Goal: Information Seeking & Learning: Learn about a topic

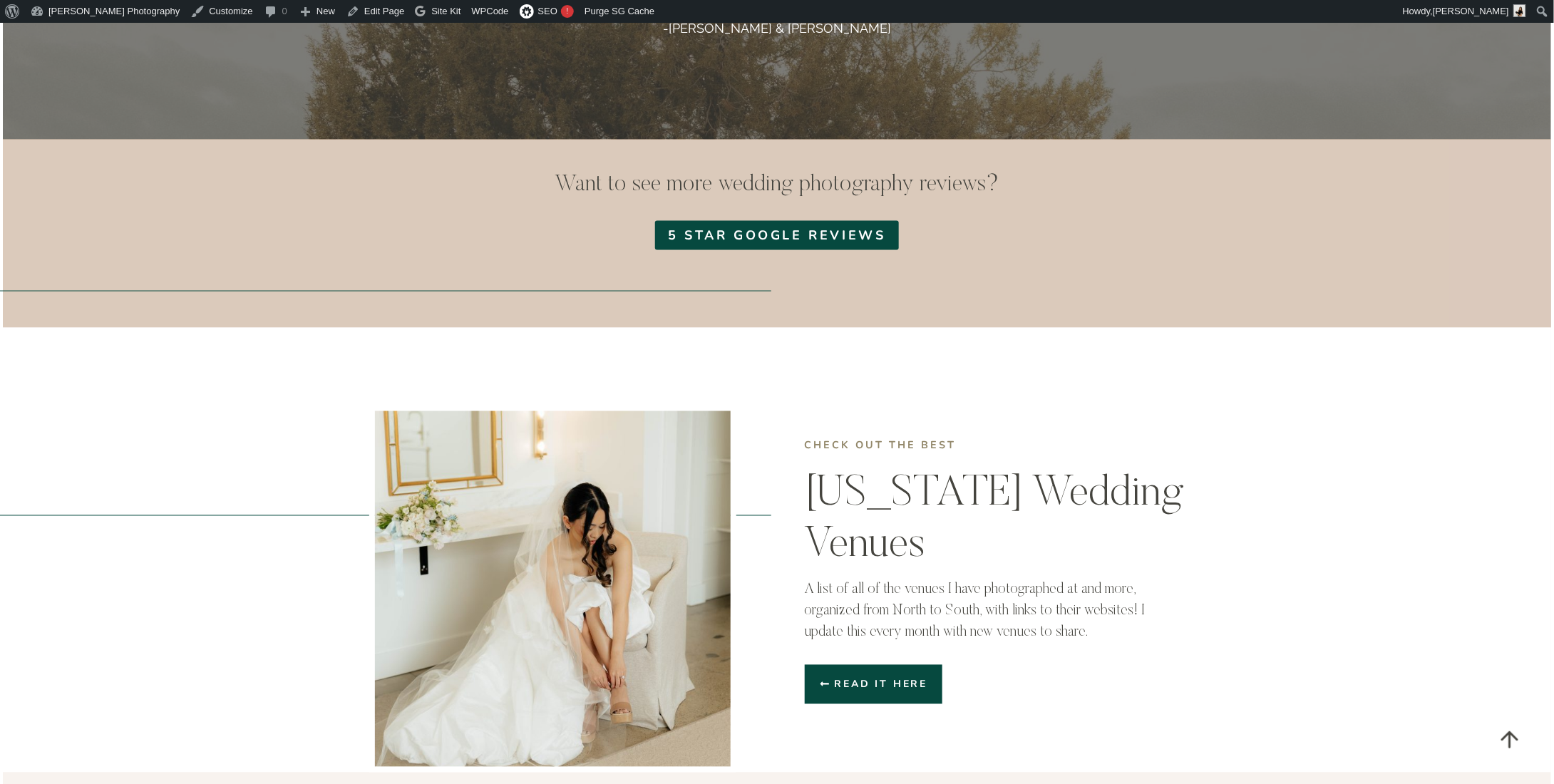
scroll to position [3849, 0]
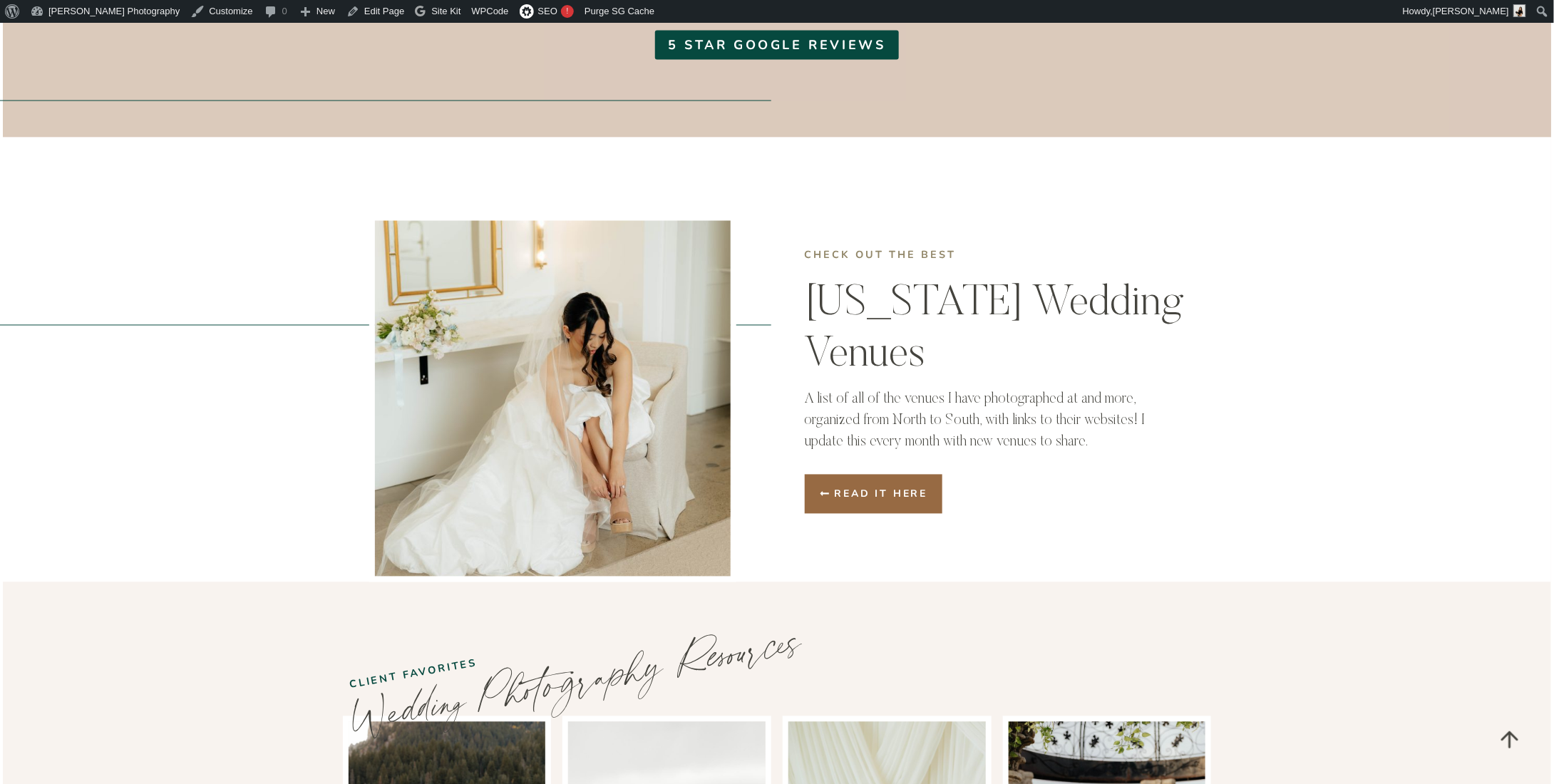
click at [888, 487] on span "Read it here" at bounding box center [881, 494] width 94 height 15
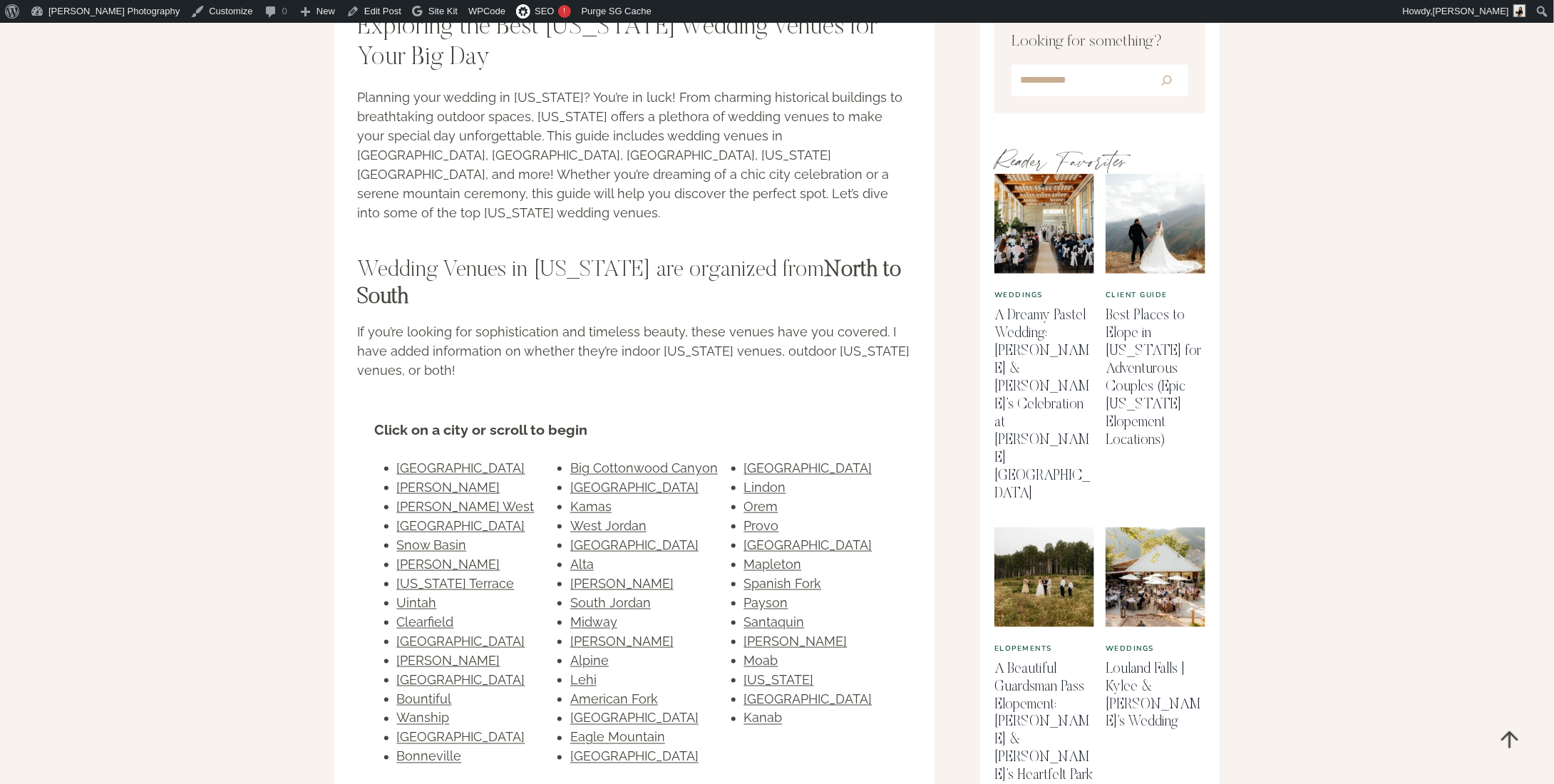
scroll to position [784, 0]
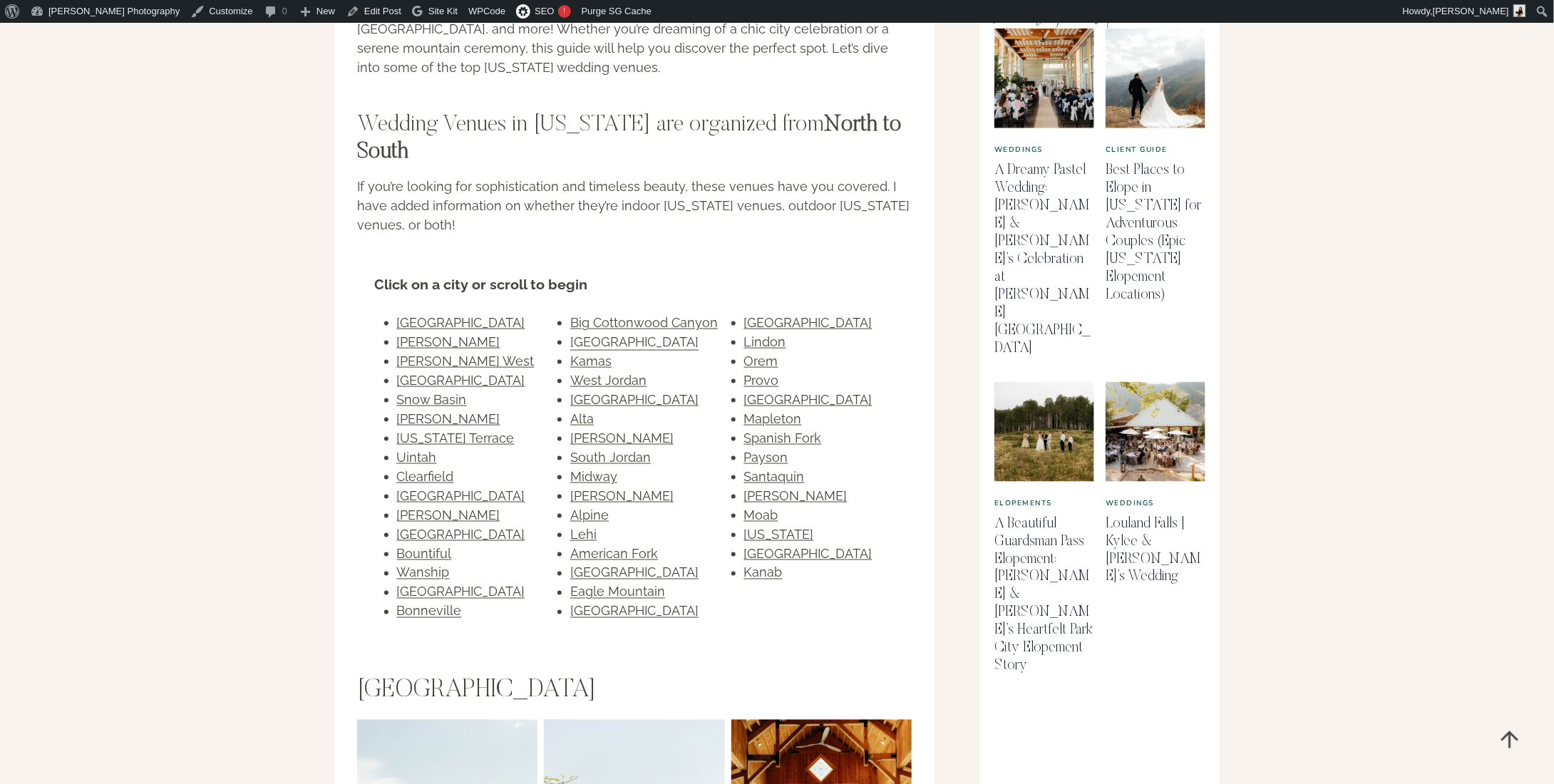
click at [603, 334] on link "Park City" at bounding box center [635, 341] width 129 height 15
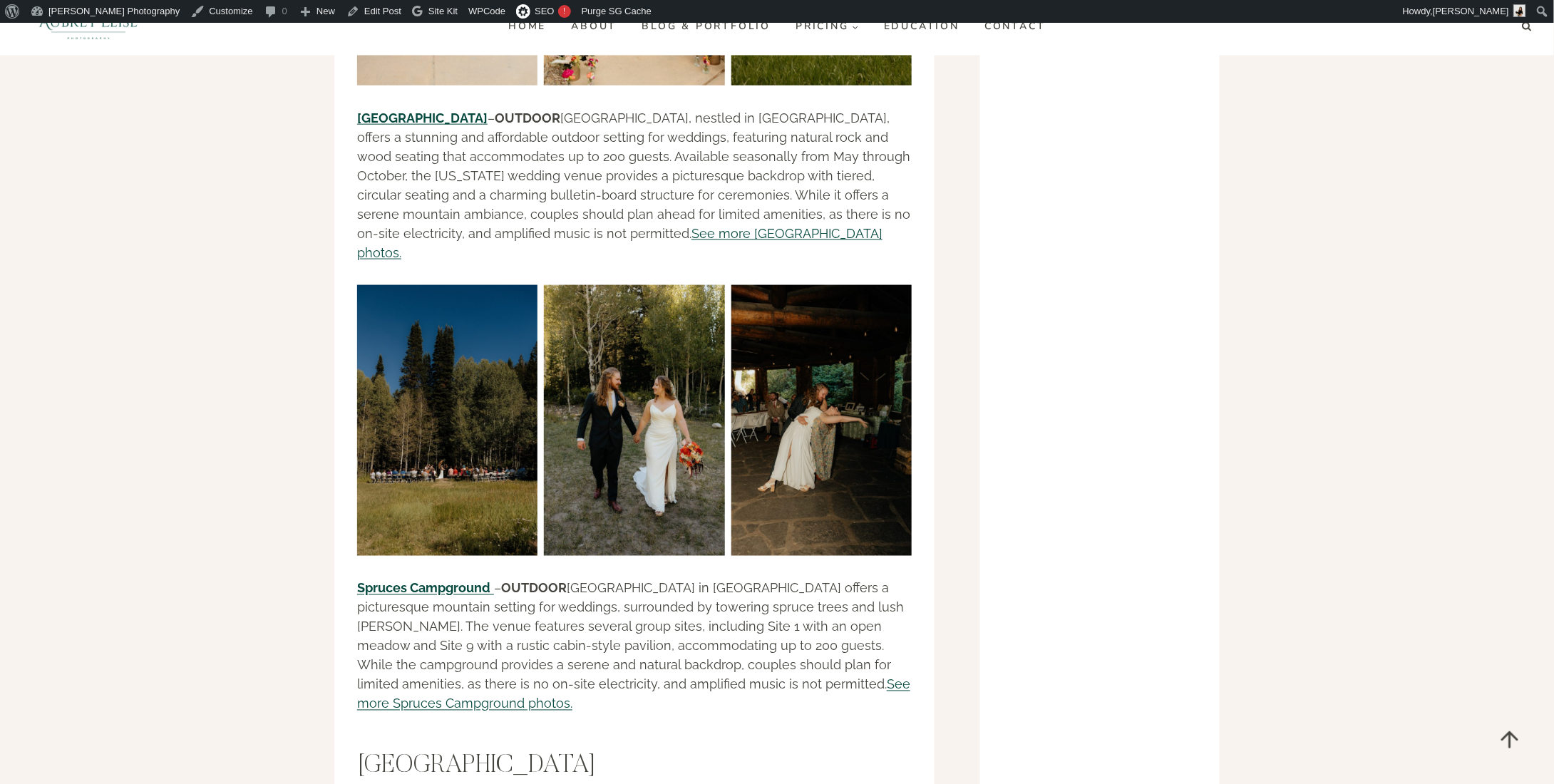
scroll to position [17038, 0]
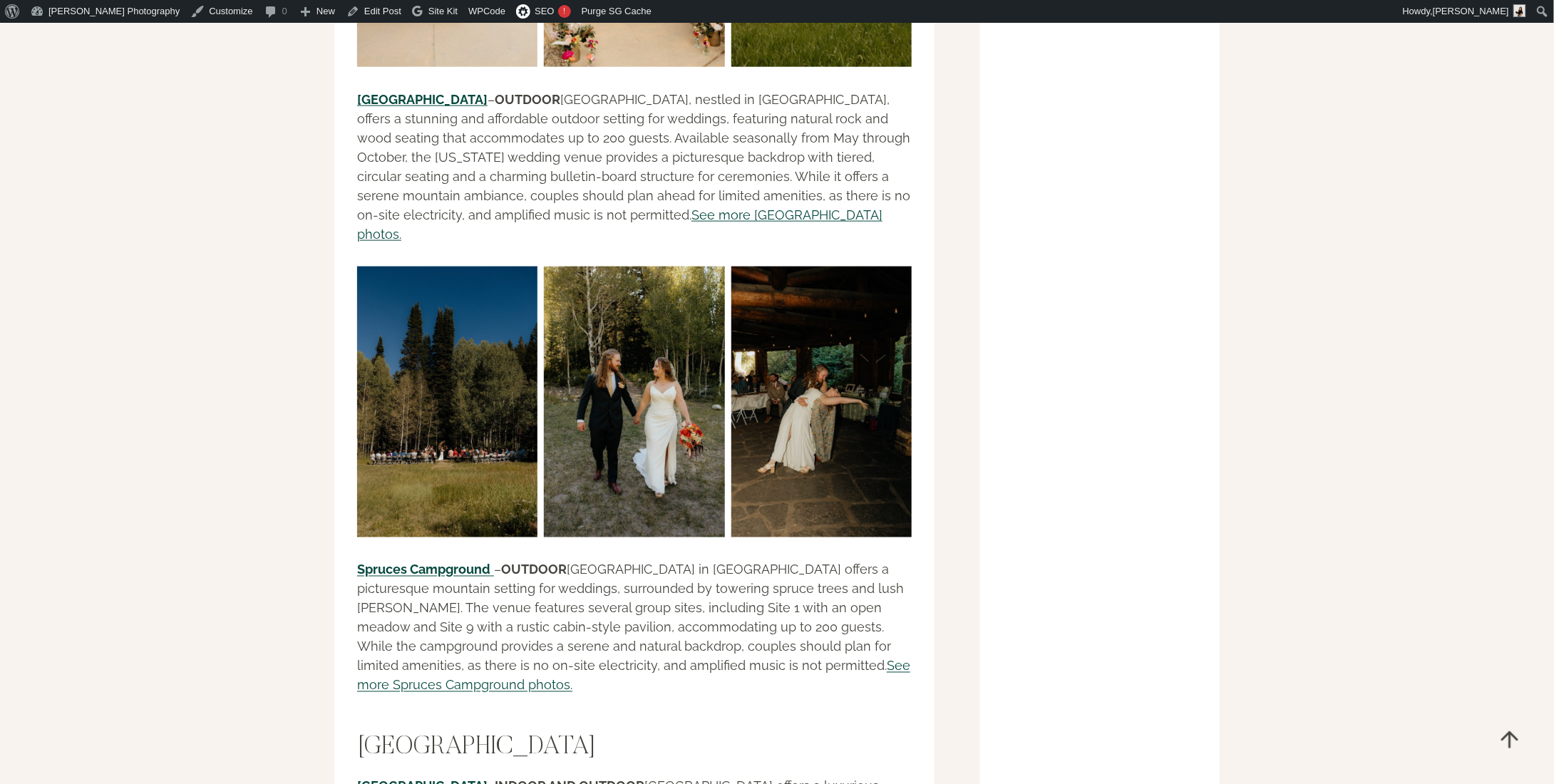
scroll to position [17229, 0]
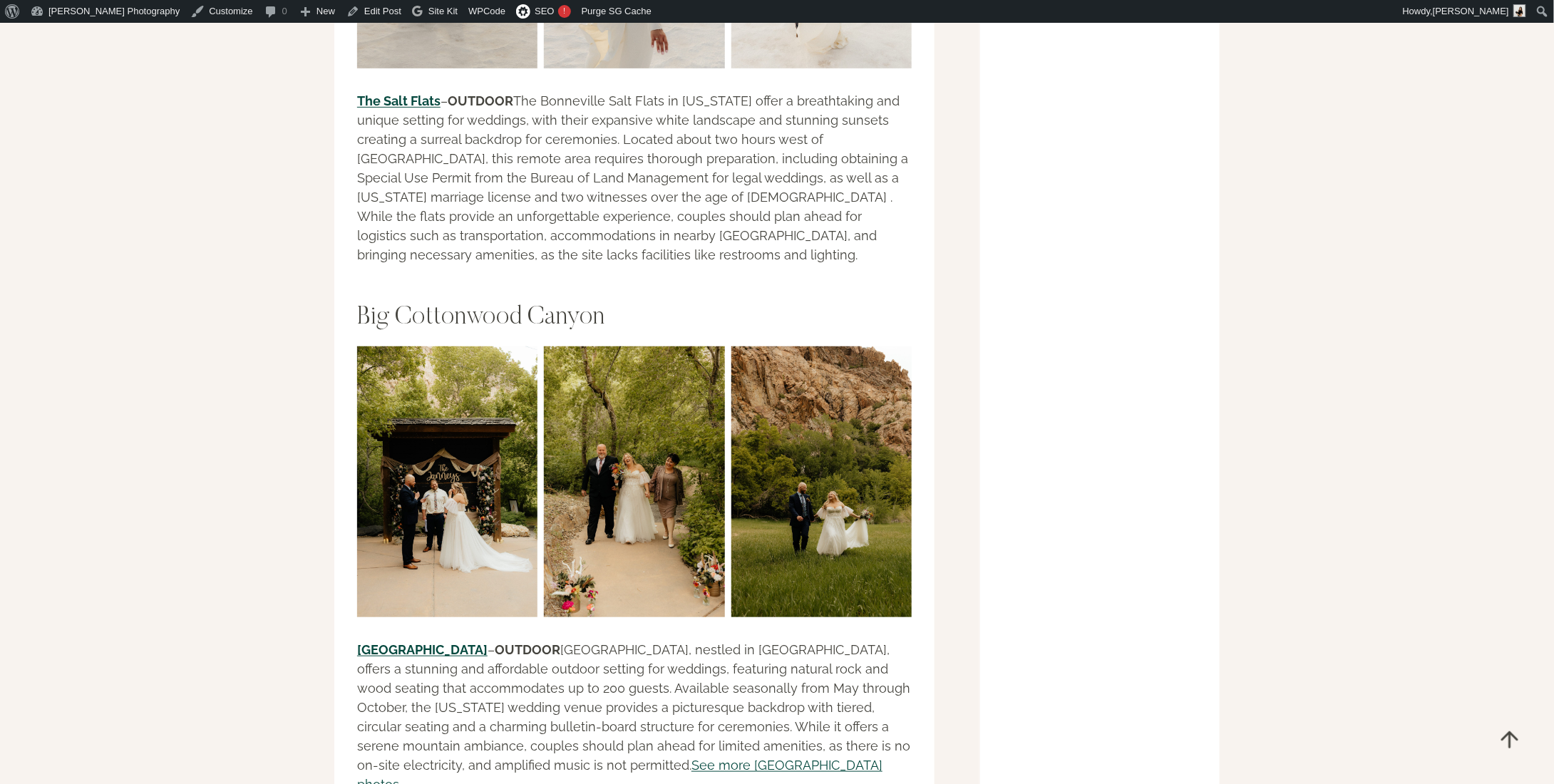
scroll to position [16659, 0]
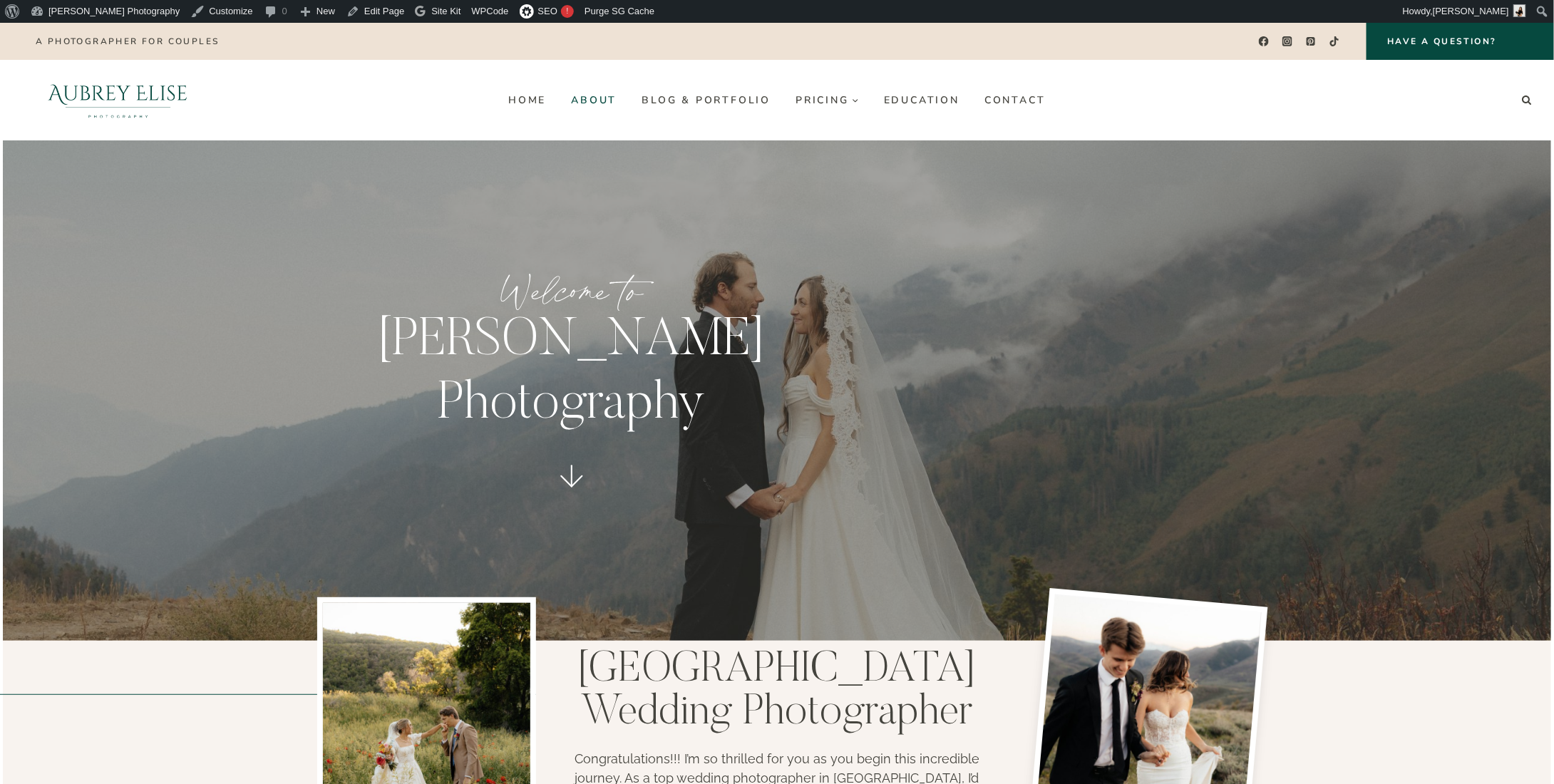
click at [597, 99] on link "About" at bounding box center [594, 100] width 71 height 23
click at [681, 99] on link "Blog & Portfolio" at bounding box center [706, 100] width 154 height 23
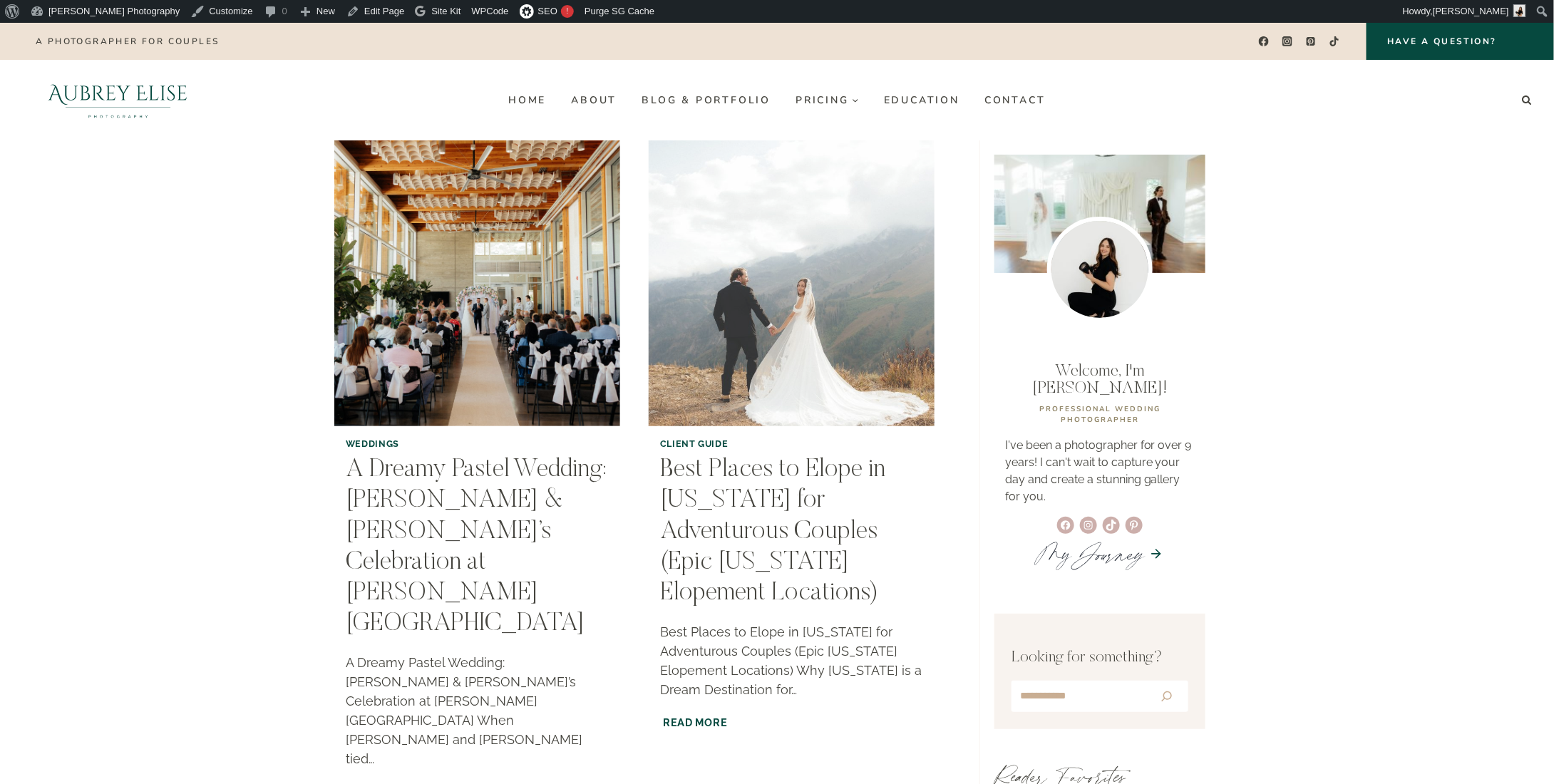
click at [816, 338] on img "Best Places to Elope in Utah for Adventurous Couples (Epic Utah Elopement Locat…" at bounding box center [791, 283] width 291 height 291
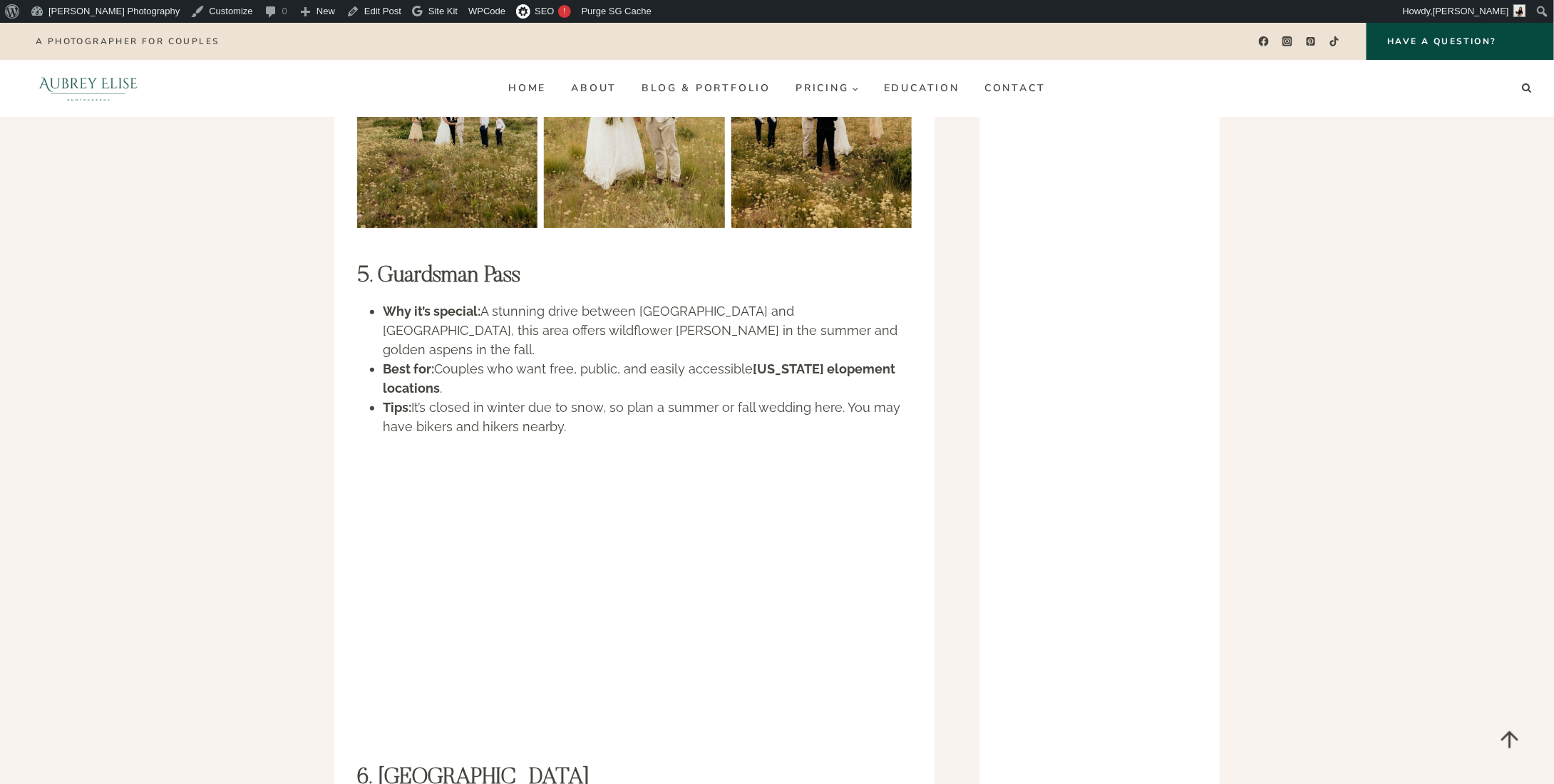
scroll to position [2708, 0]
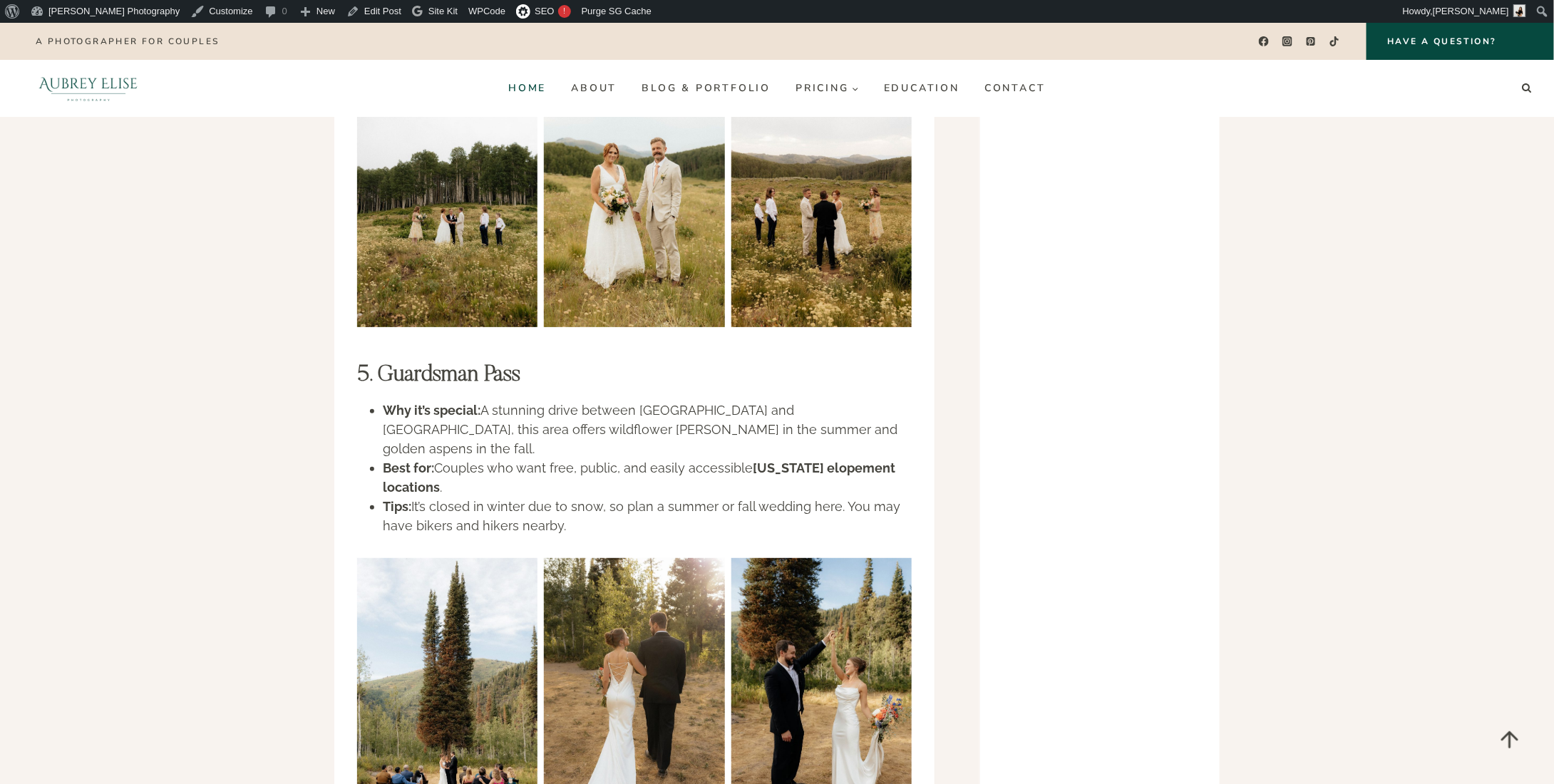
click at [546, 86] on link "Home" at bounding box center [528, 89] width 63 height 23
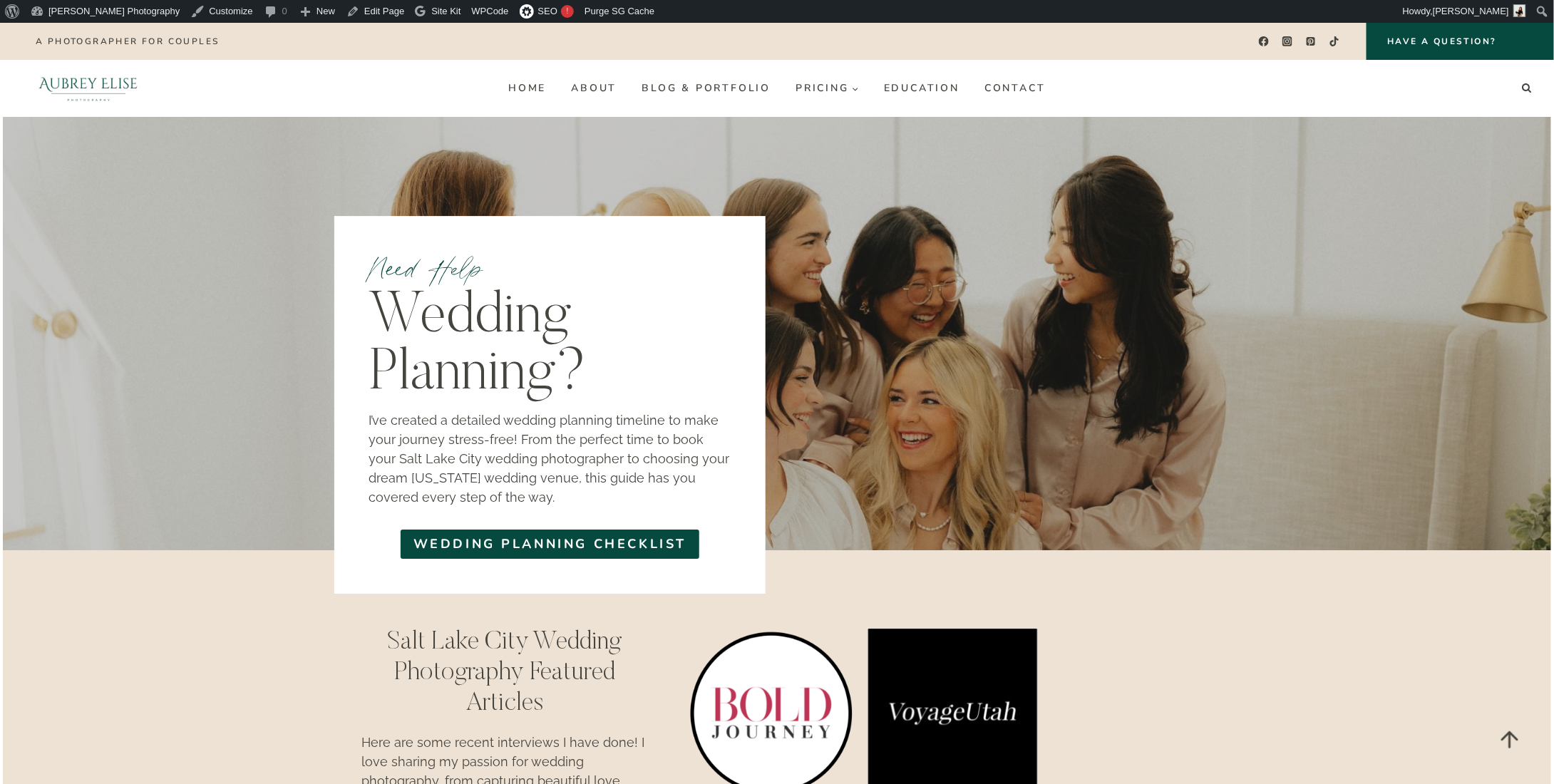
scroll to position [4729, 0]
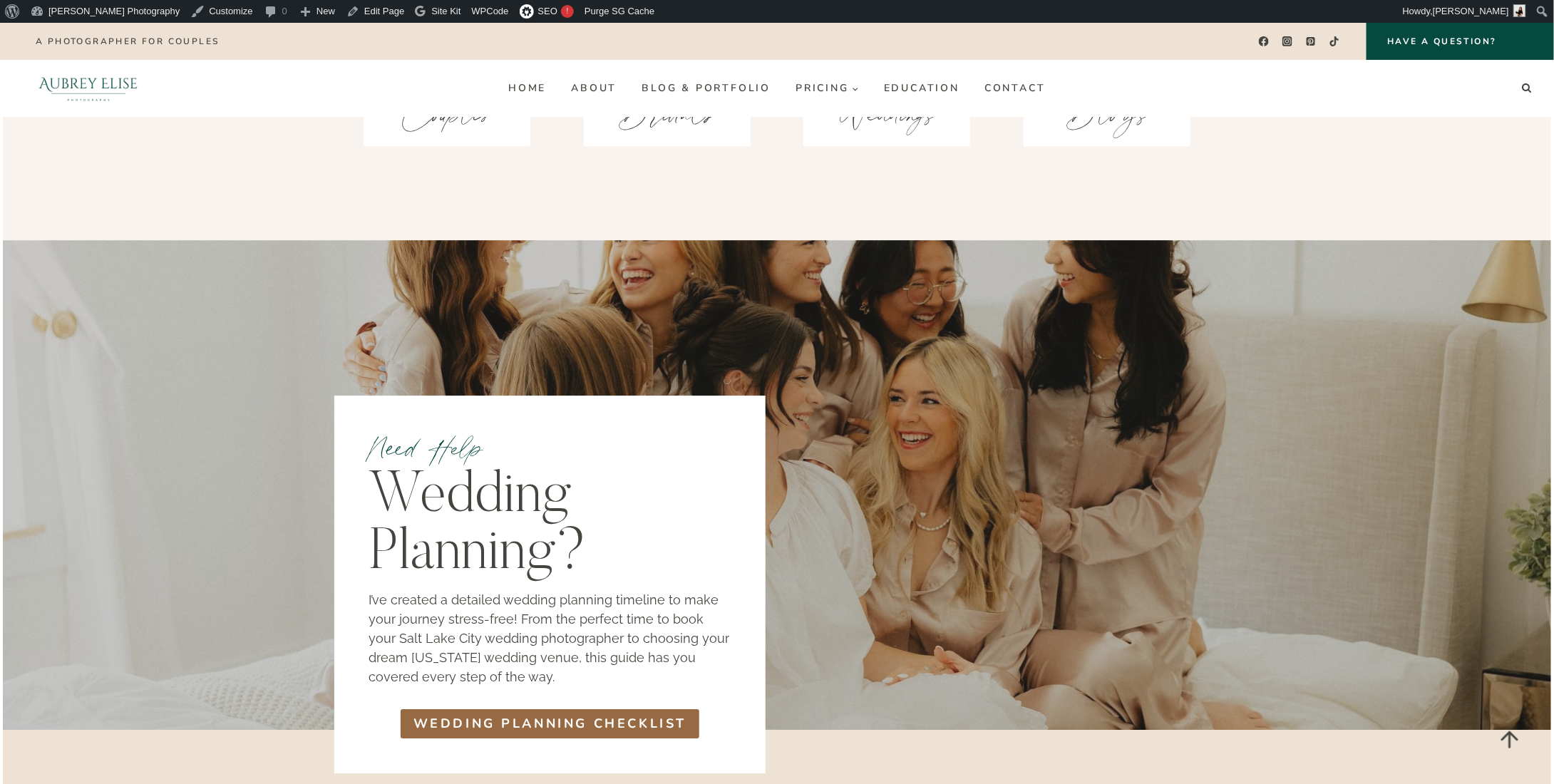
click at [548, 714] on span "Wedding Planning Checklist" at bounding box center [550, 723] width 274 height 19
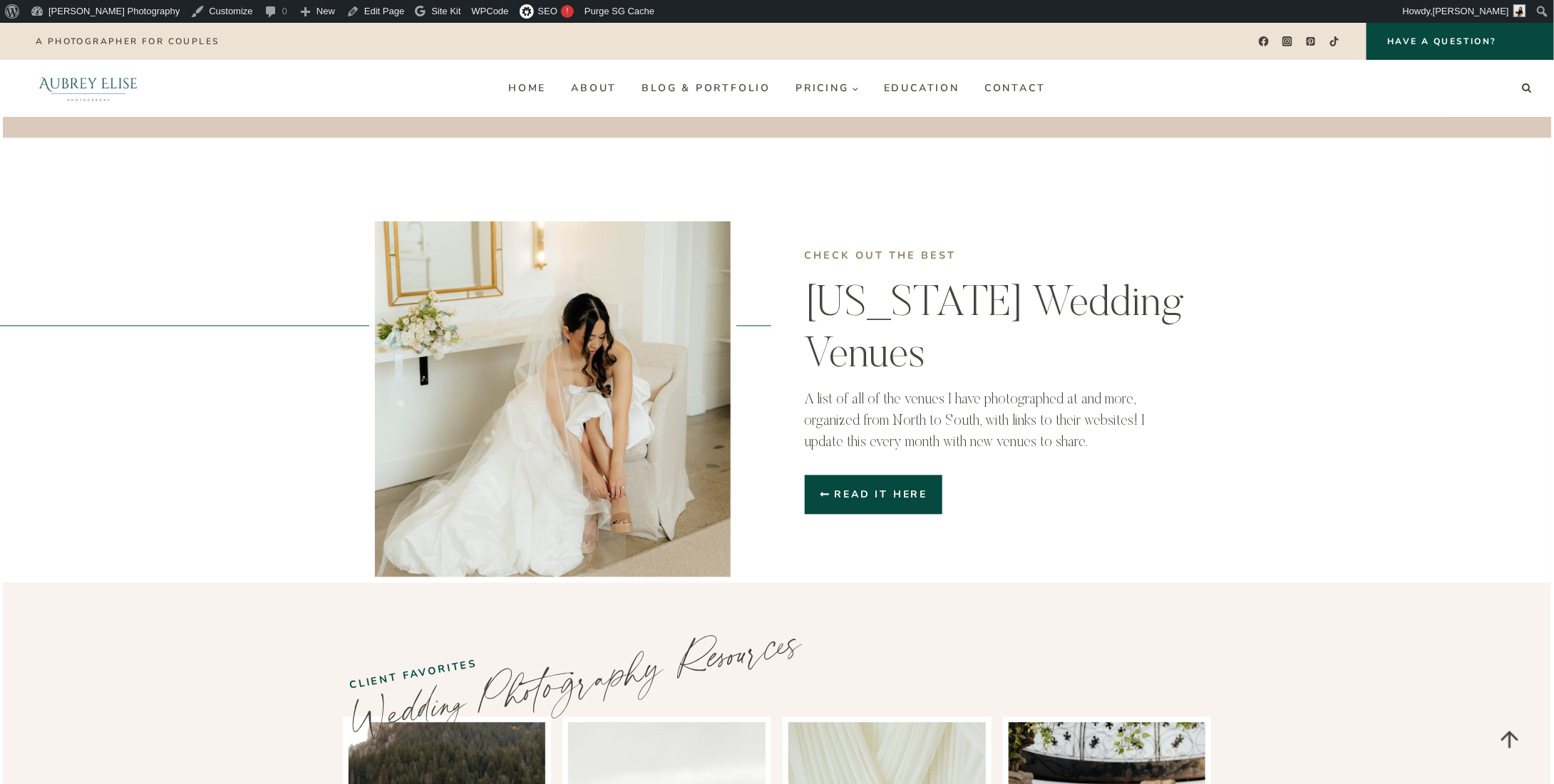
scroll to position [3660, 0]
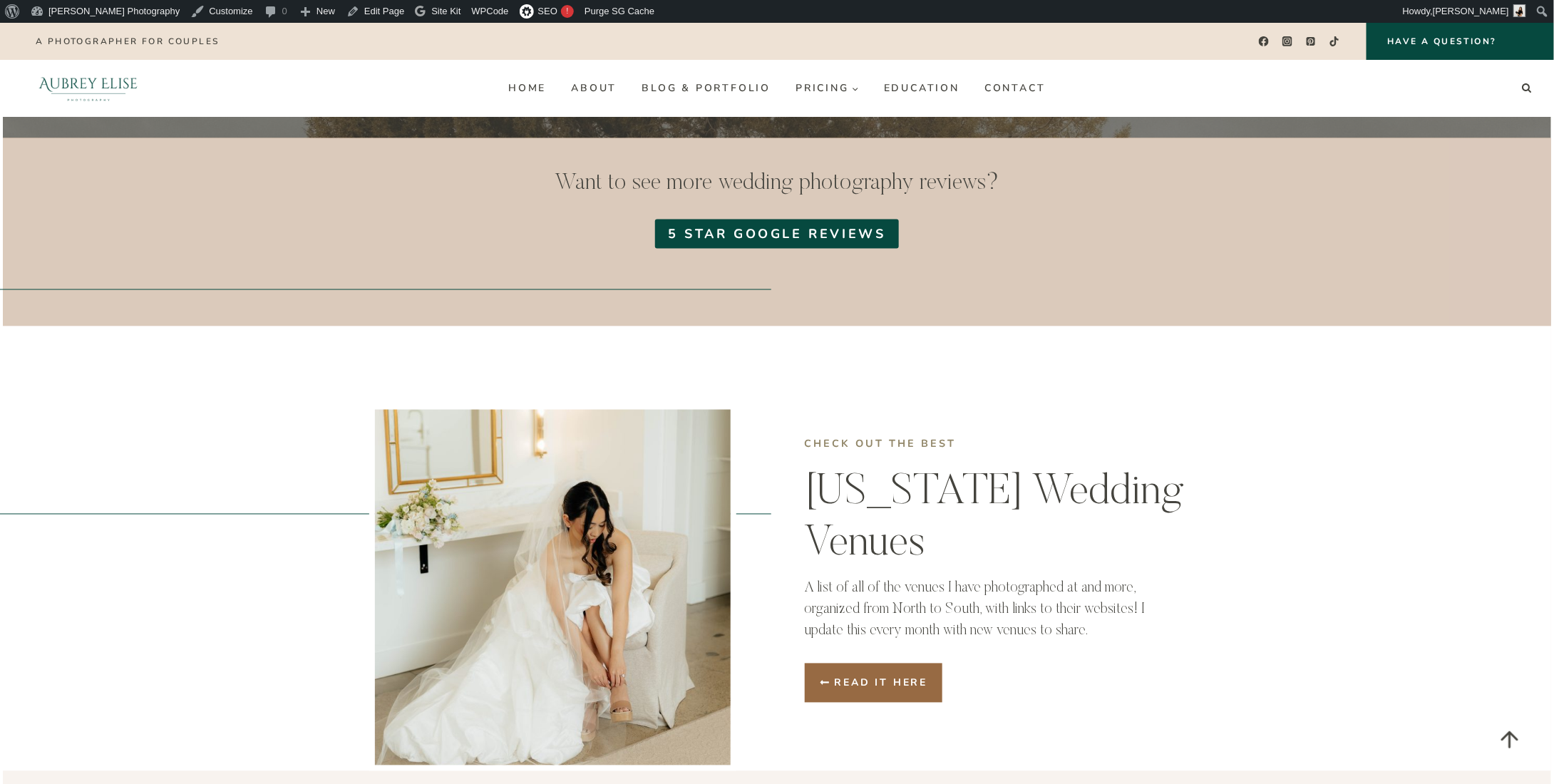
click at [868, 675] on span "Read it here" at bounding box center [881, 683] width 94 height 15
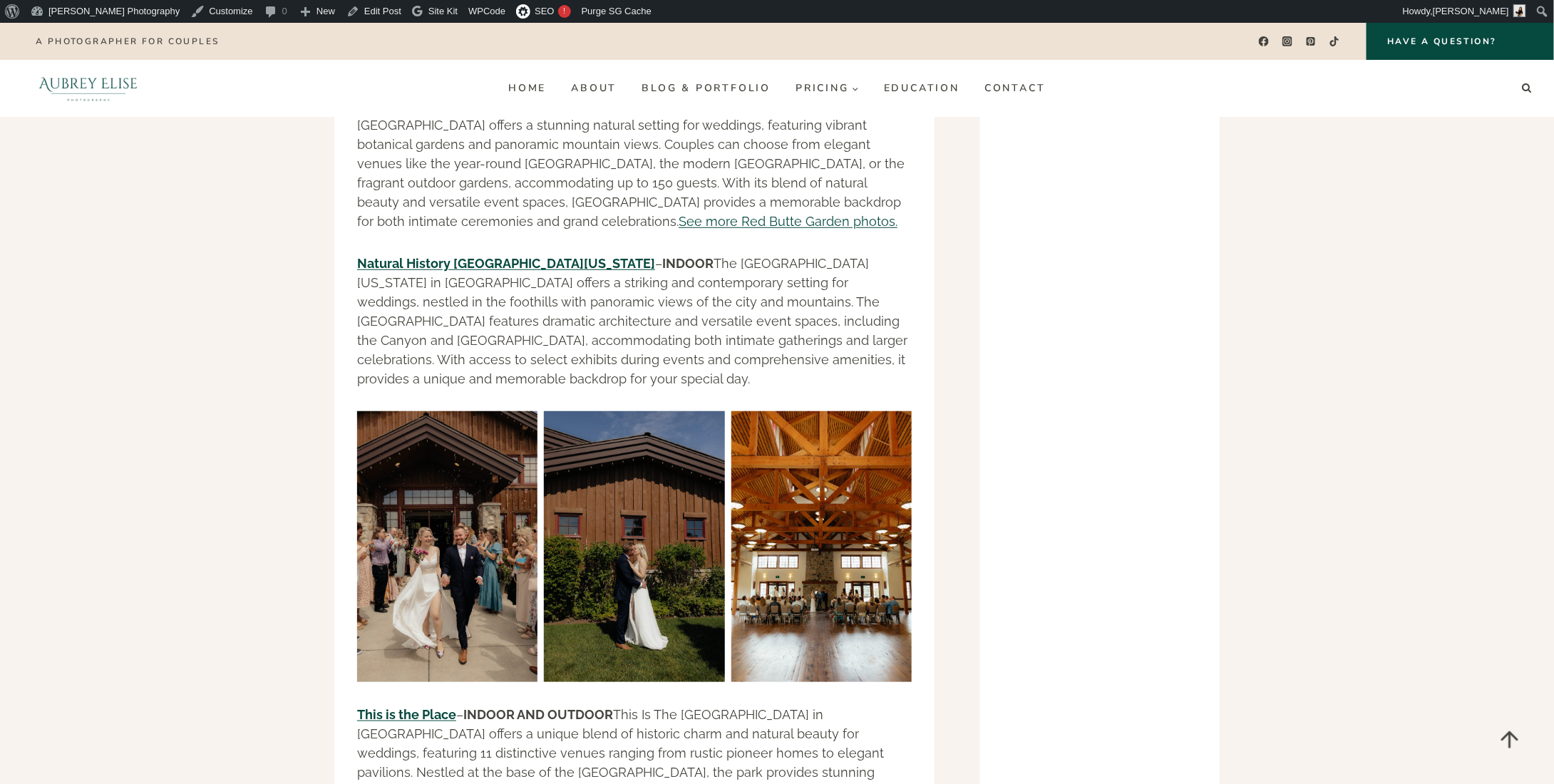
scroll to position [13933, 0]
